Goal: Information Seeking & Learning: Learn about a topic

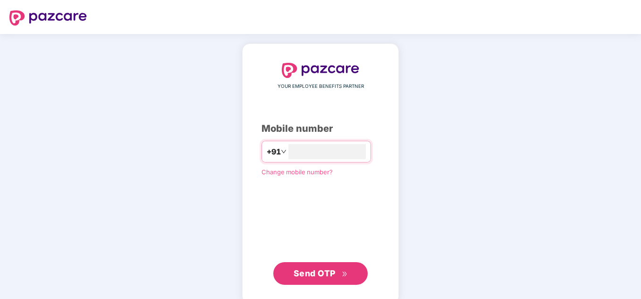
type input "**********"
click at [308, 273] on span "Send OTP" at bounding box center [315, 273] width 42 height 10
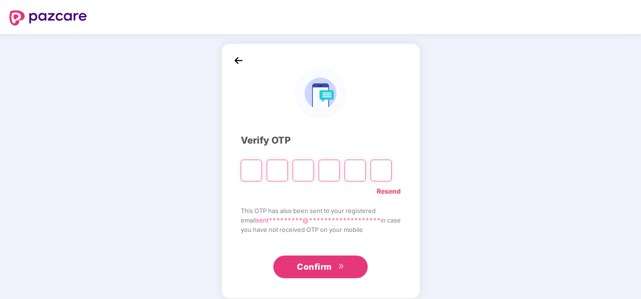
type input "*"
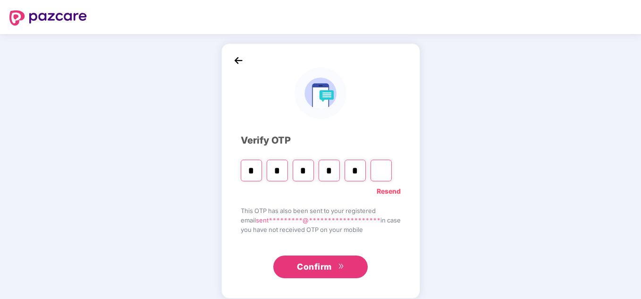
type input "*"
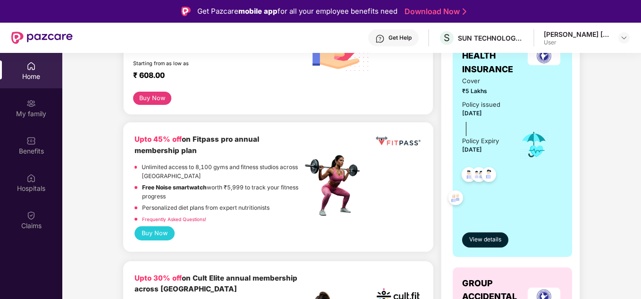
scroll to position [189, 0]
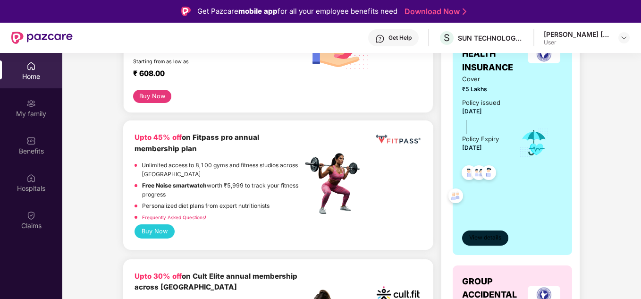
click at [476, 237] on span "View details" at bounding box center [485, 237] width 32 height 9
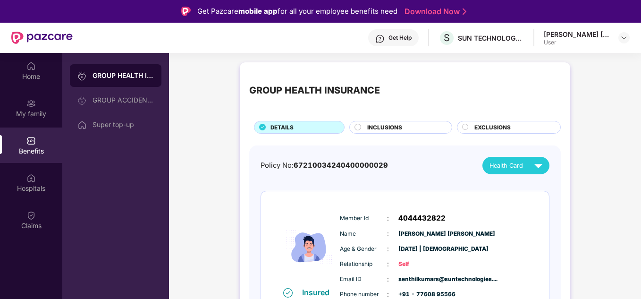
click at [394, 127] on span "INCLUSIONS" at bounding box center [384, 127] width 35 height 8
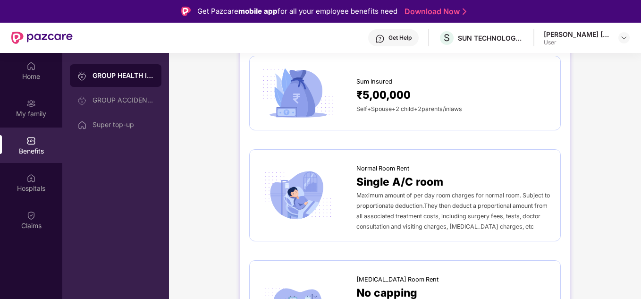
scroll to position [142, 0]
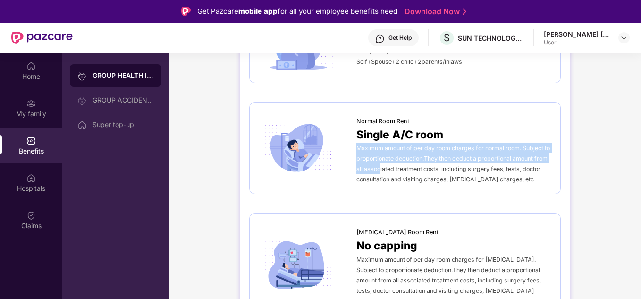
drag, startPoint x: 356, startPoint y: 150, endPoint x: 394, endPoint y: 168, distance: 41.8
click at [394, 168] on span "Maximum amount of per day room charges for normal room. Subject to proportionat…" at bounding box center [453, 163] width 194 height 38
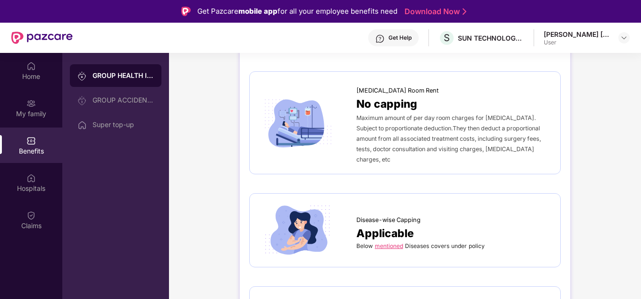
scroll to position [330, 0]
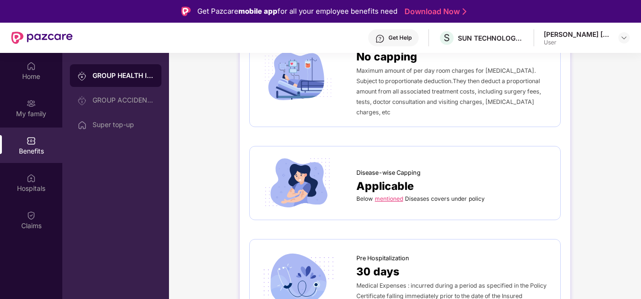
click at [388, 195] on link "mentioned" at bounding box center [389, 198] width 28 height 7
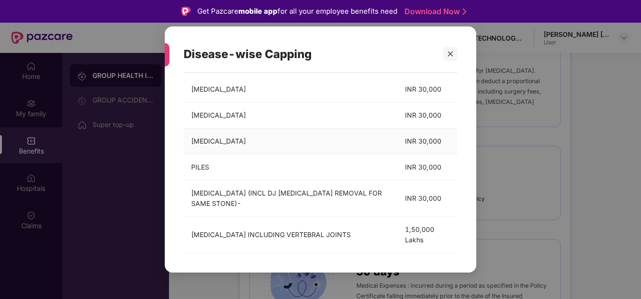
scroll to position [142, 0]
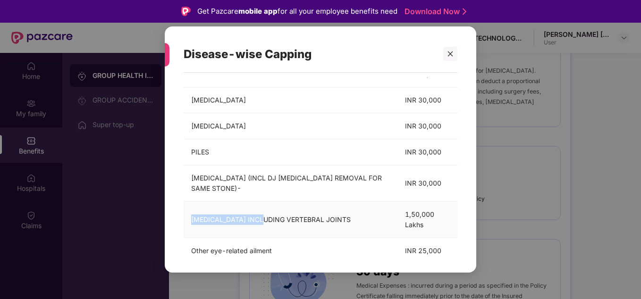
drag, startPoint x: 191, startPoint y: 221, endPoint x: 265, endPoint y: 222, distance: 74.6
click at [265, 222] on td "[MEDICAL_DATA] INCLUDING VERTEBRAL JOINTS" at bounding box center [291, 220] width 214 height 36
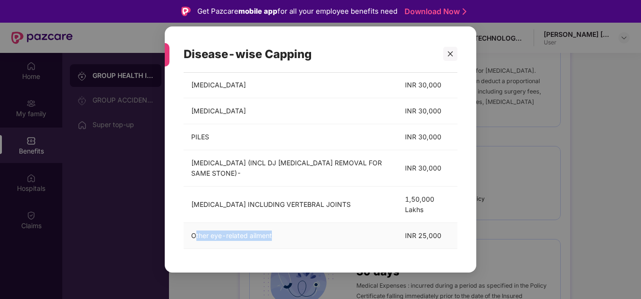
drag, startPoint x: 194, startPoint y: 236, endPoint x: 271, endPoint y: 240, distance: 77.5
click at [271, 240] on td "Other eye-related ailment" at bounding box center [291, 236] width 214 height 26
click at [179, 234] on div "Below mentioned Diseases covers under policy diseases Cover APPENDIX INR 30,000…" at bounding box center [320, 168] width 311 height 190
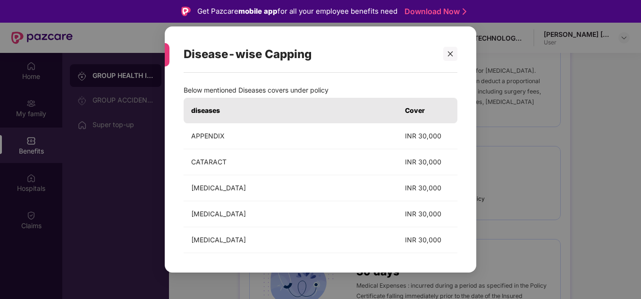
scroll to position [0, 0]
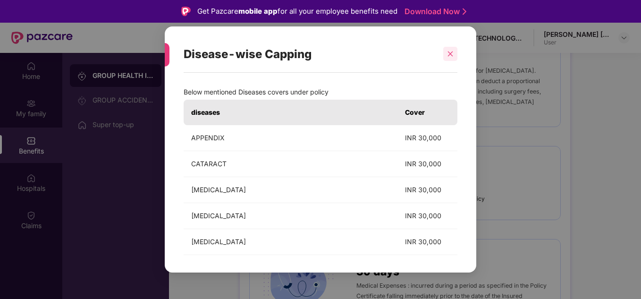
click at [451, 52] on icon "close" at bounding box center [450, 54] width 7 height 7
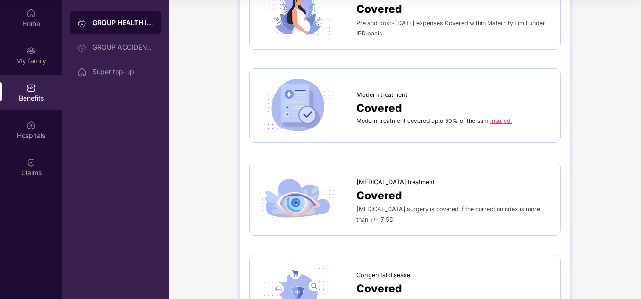
scroll to position [1265, 0]
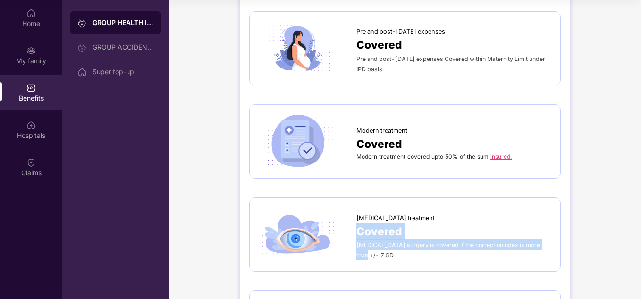
drag, startPoint x: 546, startPoint y: 239, endPoint x: 357, endPoint y: 227, distance: 189.2
click at [357, 227] on div "[MEDICAL_DATA] treatment Covered [MEDICAL_DATA] surgery is covered if the corre…" at bounding box center [453, 235] width 194 height 52
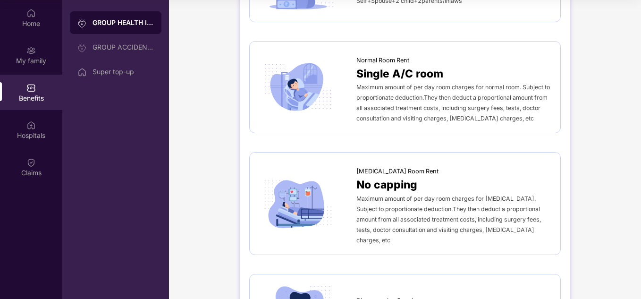
scroll to position [0, 0]
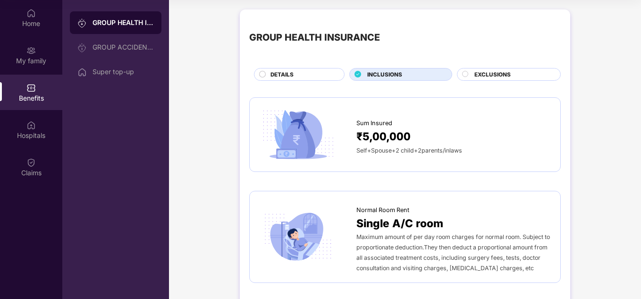
click at [488, 74] on span "EXCLUSIONS" at bounding box center [492, 74] width 36 height 8
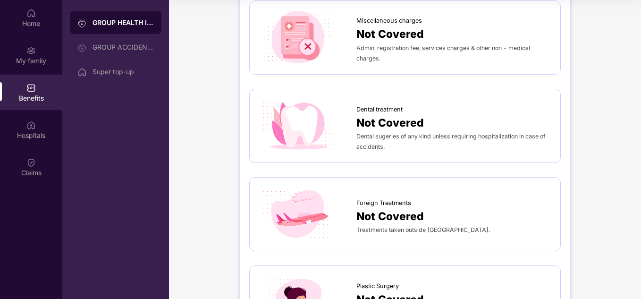
scroll to position [283, 0]
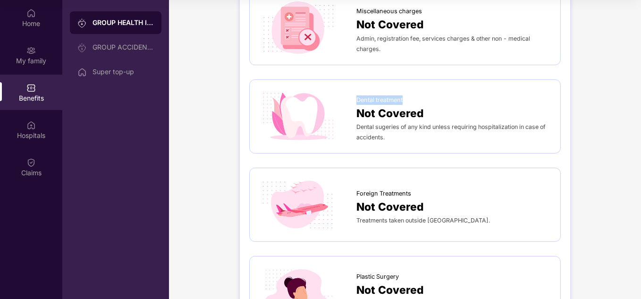
drag, startPoint x: 356, startPoint y: 102, endPoint x: 403, endPoint y: 102, distance: 46.7
click at [403, 102] on span "Dental treatment" at bounding box center [379, 99] width 46 height 9
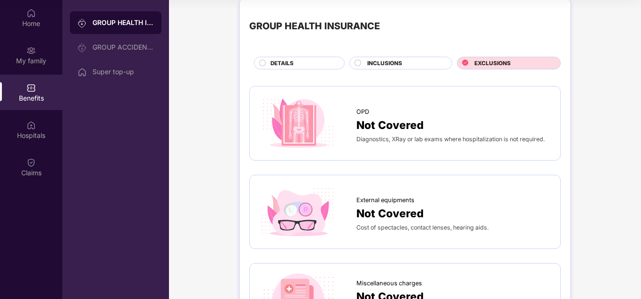
scroll to position [0, 0]
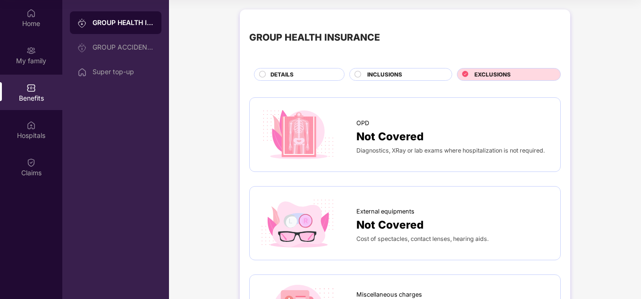
click at [132, 23] on div "GROUP HEALTH INSURANCE" at bounding box center [123, 22] width 61 height 9
click at [256, 74] on div "DETAILS" at bounding box center [299, 74] width 91 height 13
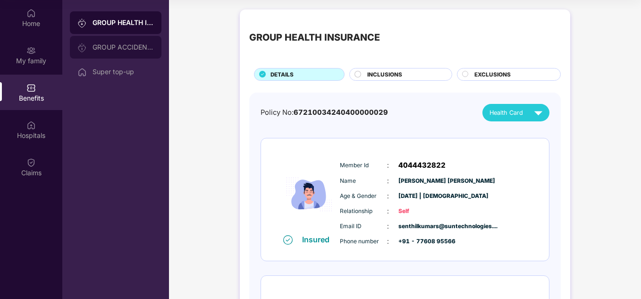
click at [141, 49] on div "GROUP ACCIDENTAL INSURANCE" at bounding box center [123, 47] width 61 height 8
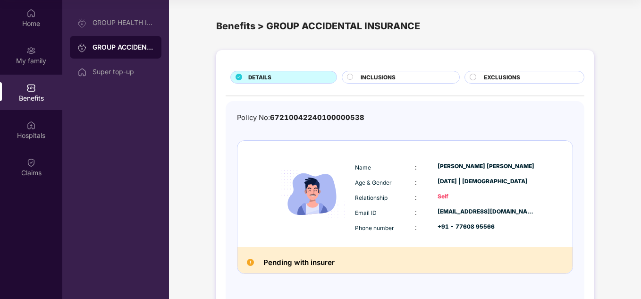
click at [405, 75] on div "INCLUSIONS" at bounding box center [405, 78] width 99 height 10
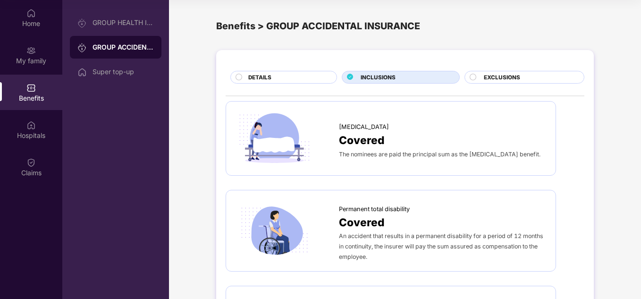
click at [253, 75] on span "DETAILS" at bounding box center [259, 77] width 23 height 8
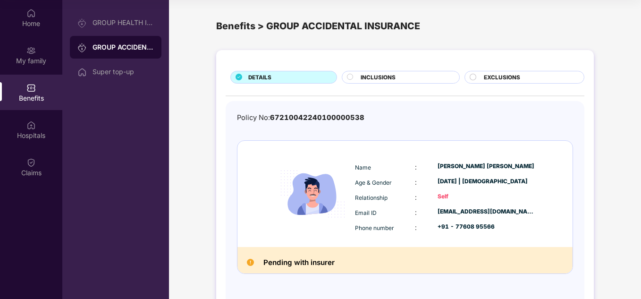
click at [358, 75] on div "INCLUSIONS" at bounding box center [405, 78] width 99 height 10
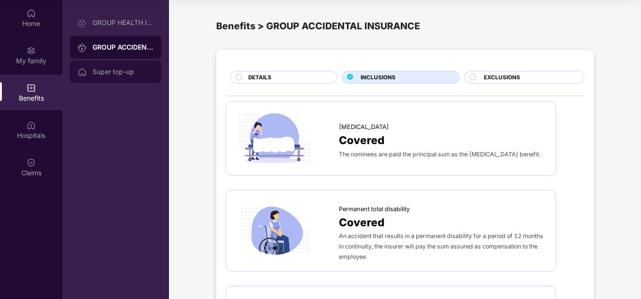
click at [105, 72] on div "Super top-up" at bounding box center [123, 72] width 61 height 8
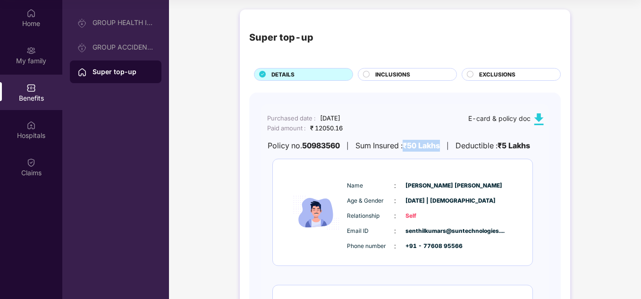
drag, startPoint x: 411, startPoint y: 145, endPoint x: 450, endPoint y: 146, distance: 39.2
click at [450, 146] on div "Policy no. 50983560 | Sum Insured : ₹50 Lakhs | Deductible : ₹5 Lakhs" at bounding box center [403, 146] width 284 height 12
click at [387, 72] on span "INCLUSIONS" at bounding box center [392, 74] width 35 height 8
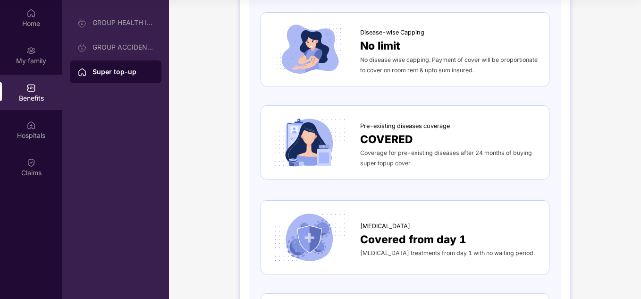
scroll to position [283, 0]
drag, startPoint x: 472, startPoint y: 155, endPoint x: 503, endPoint y: 155, distance: 30.2
click at [503, 155] on span "Coverage for pre-existing diseases after 24 months of buying super topup cover" at bounding box center [446, 157] width 172 height 17
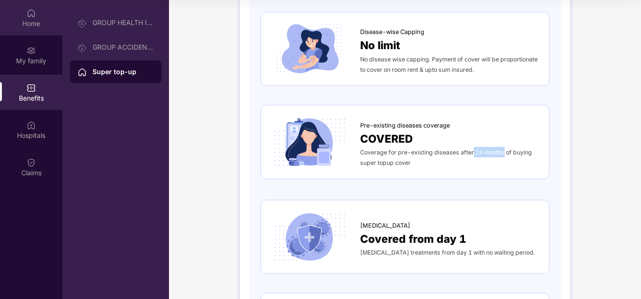
click at [34, 16] on img at bounding box center [30, 12] width 9 height 9
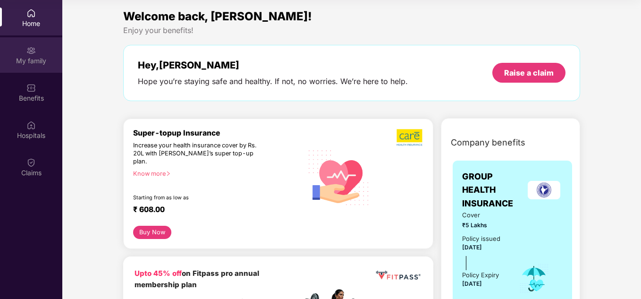
click at [32, 54] on img at bounding box center [30, 50] width 9 height 9
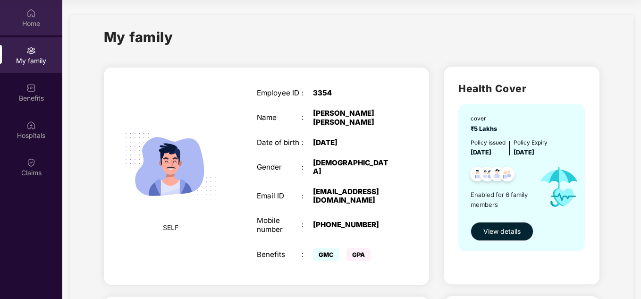
click at [38, 19] on div "Home" at bounding box center [31, 23] width 62 height 9
